Goal: Task Accomplishment & Management: Manage account settings

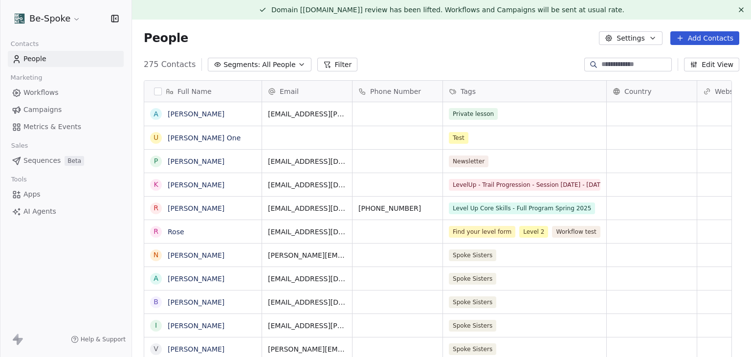
scroll to position [8, 8]
click at [81, 30] on div "Be-Spoke" at bounding box center [66, 18] width 132 height 37
click at [73, 27] on div "Be-Spoke" at bounding box center [66, 18] width 132 height 37
click at [72, 24] on html "Be-Spoke Contacts People Marketing Workflows Campaigns Metrics & Events Sales S…" at bounding box center [375, 178] width 751 height 357
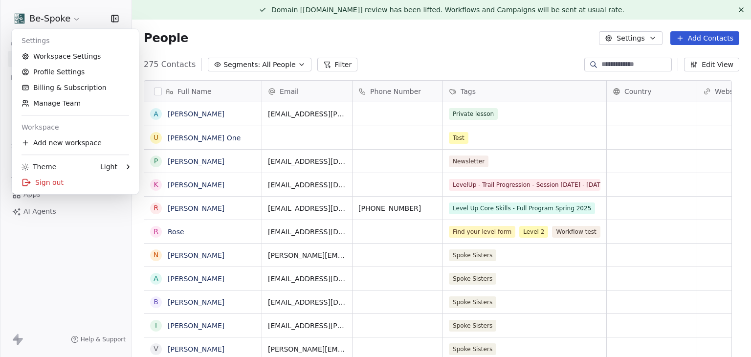
click at [209, 41] on html "Be-Spoke Contacts People Marketing Workflows Campaigns Metrics & Events Sales S…" at bounding box center [375, 178] width 751 height 357
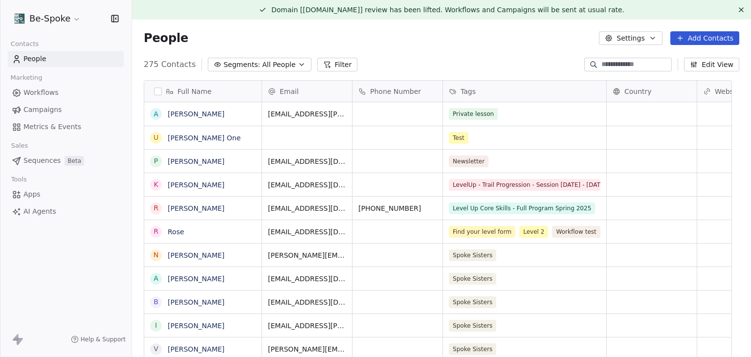
click at [352, 66] on div "275 Contacts Segments: All People Filter Edit View" at bounding box center [441, 65] width 619 height 16
click at [331, 65] on button "Filter" at bounding box center [337, 65] width 41 height 14
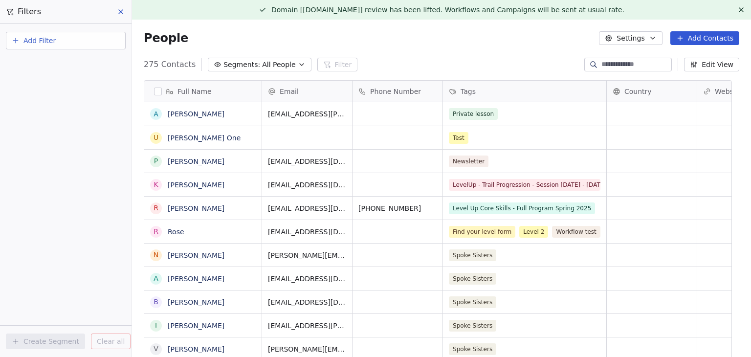
click at [57, 33] on button "Add Filter" at bounding box center [66, 41] width 120 height 18
click at [59, 80] on span "Contact activity" at bounding box center [43, 79] width 54 height 10
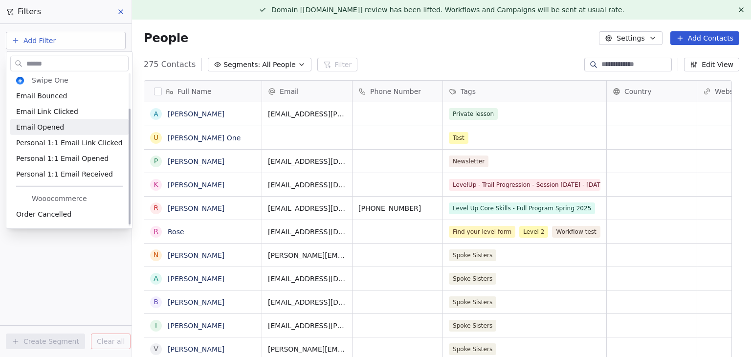
scroll to position [0, 0]
click at [61, 133] on div "Email Opened" at bounding box center [69, 130] width 107 height 10
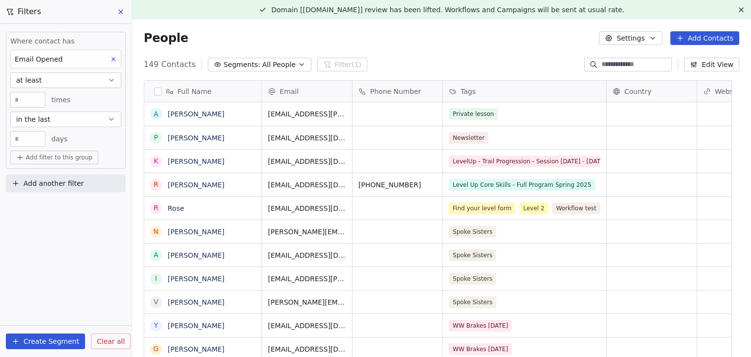
scroll to position [306, 604]
click at [84, 82] on button "at least" at bounding box center [65, 80] width 111 height 16
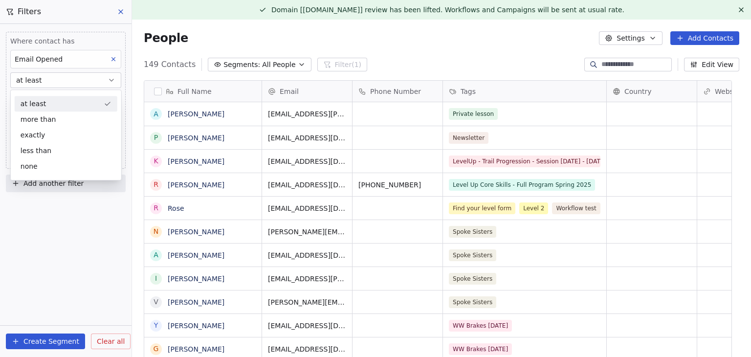
click at [84, 82] on button "at least" at bounding box center [65, 80] width 111 height 16
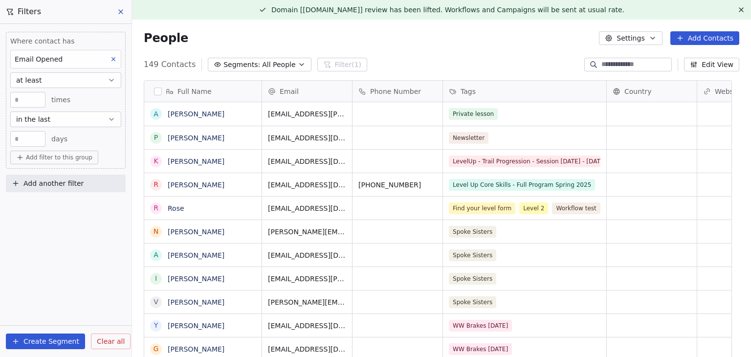
click at [37, 344] on button "Create Segment" at bounding box center [45, 342] width 79 height 16
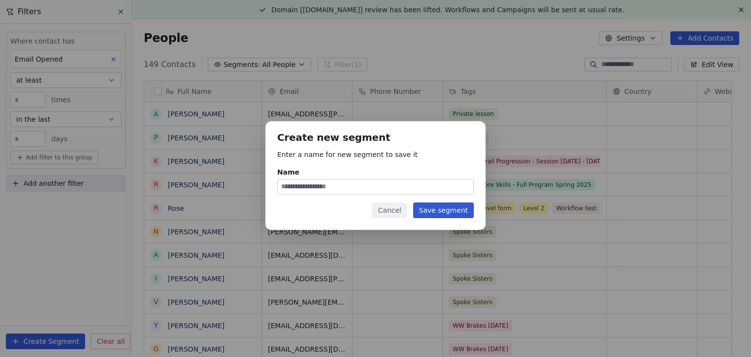
click at [405, 211] on button "Cancel" at bounding box center [389, 210] width 35 height 16
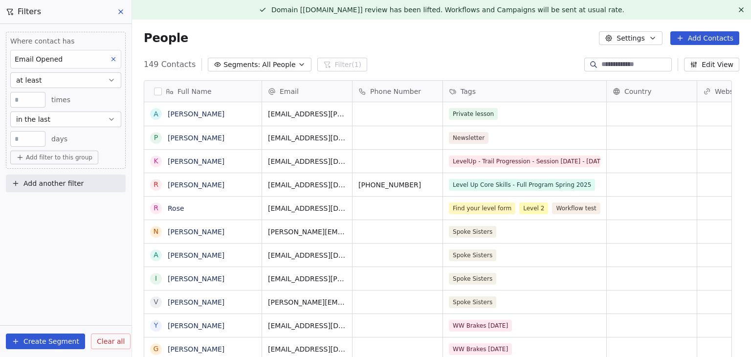
click at [122, 12] on icon at bounding box center [121, 12] width 8 height 8
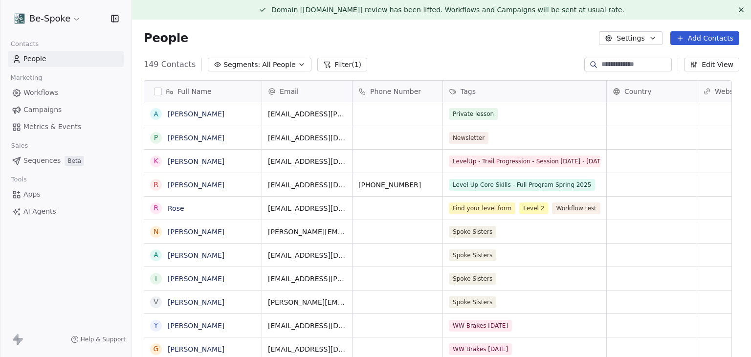
click at [42, 19] on html "Be-Spoke Contacts People Marketing Workflows Campaigns Metrics & Events Sales S…" at bounding box center [375, 178] width 751 height 357
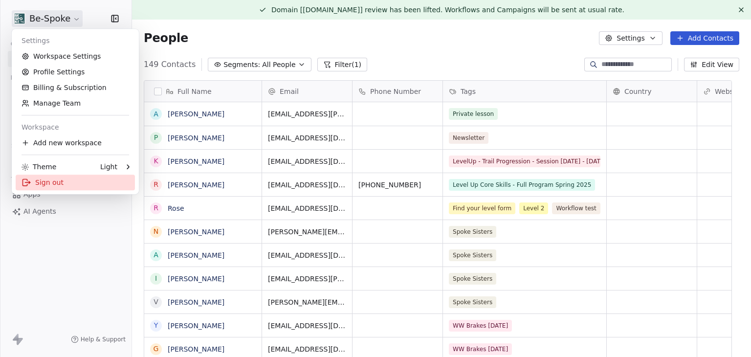
click at [49, 182] on div "Sign out" at bounding box center [75, 183] width 119 height 16
